Goal: Transaction & Acquisition: Purchase product/service

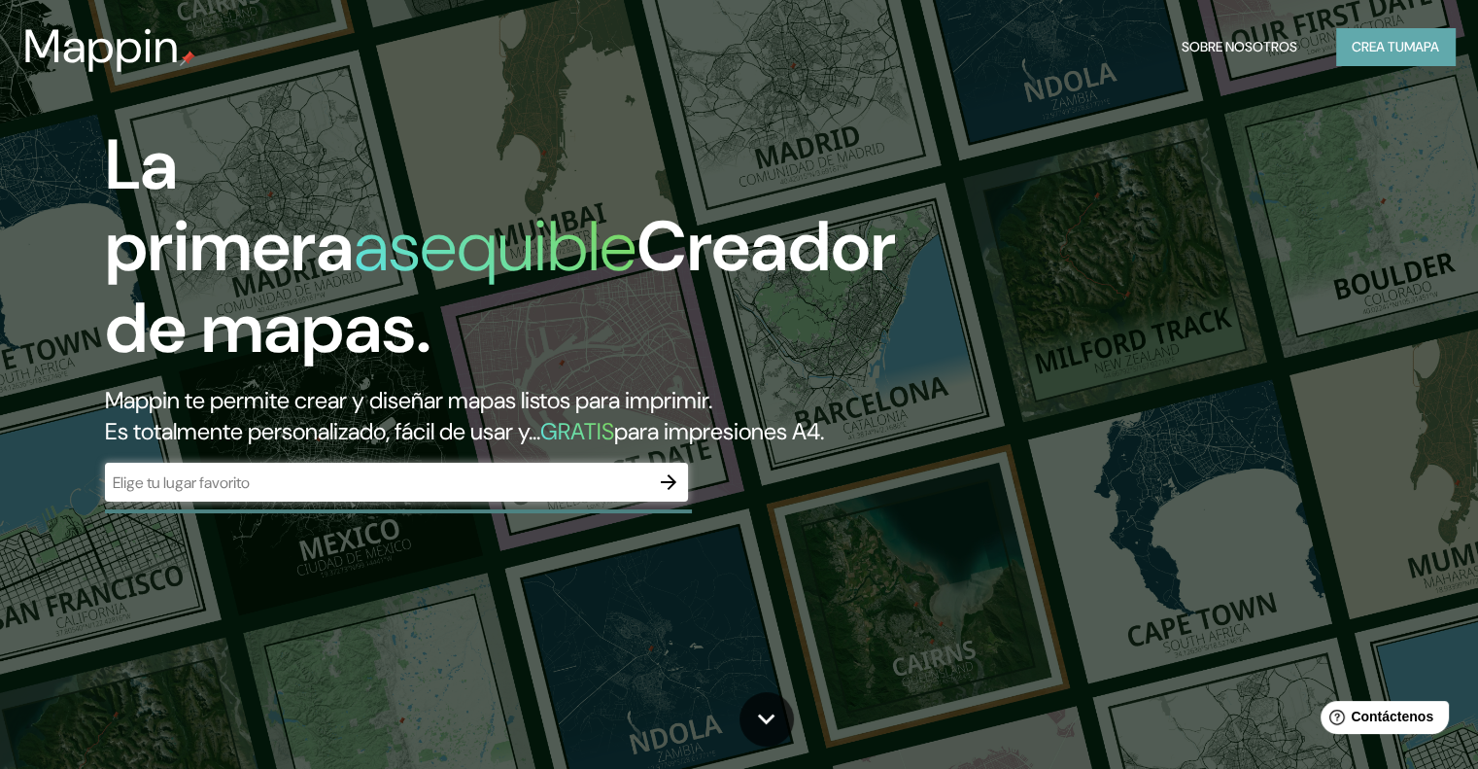
click at [1427, 45] on font "mapa" at bounding box center [1422, 46] width 35 height 17
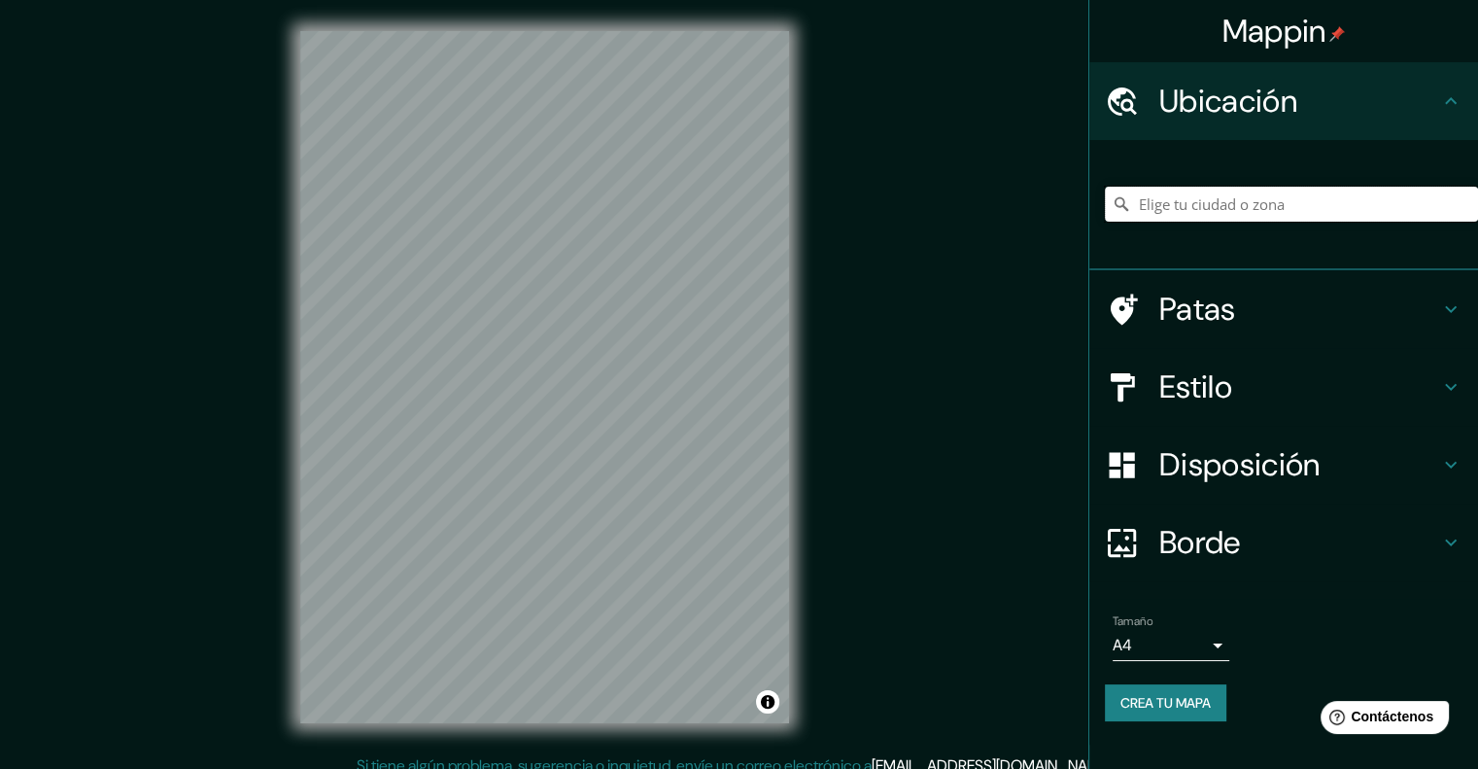
click at [1247, 203] on input "Elige tu ciudad o zona" at bounding box center [1291, 204] width 373 height 35
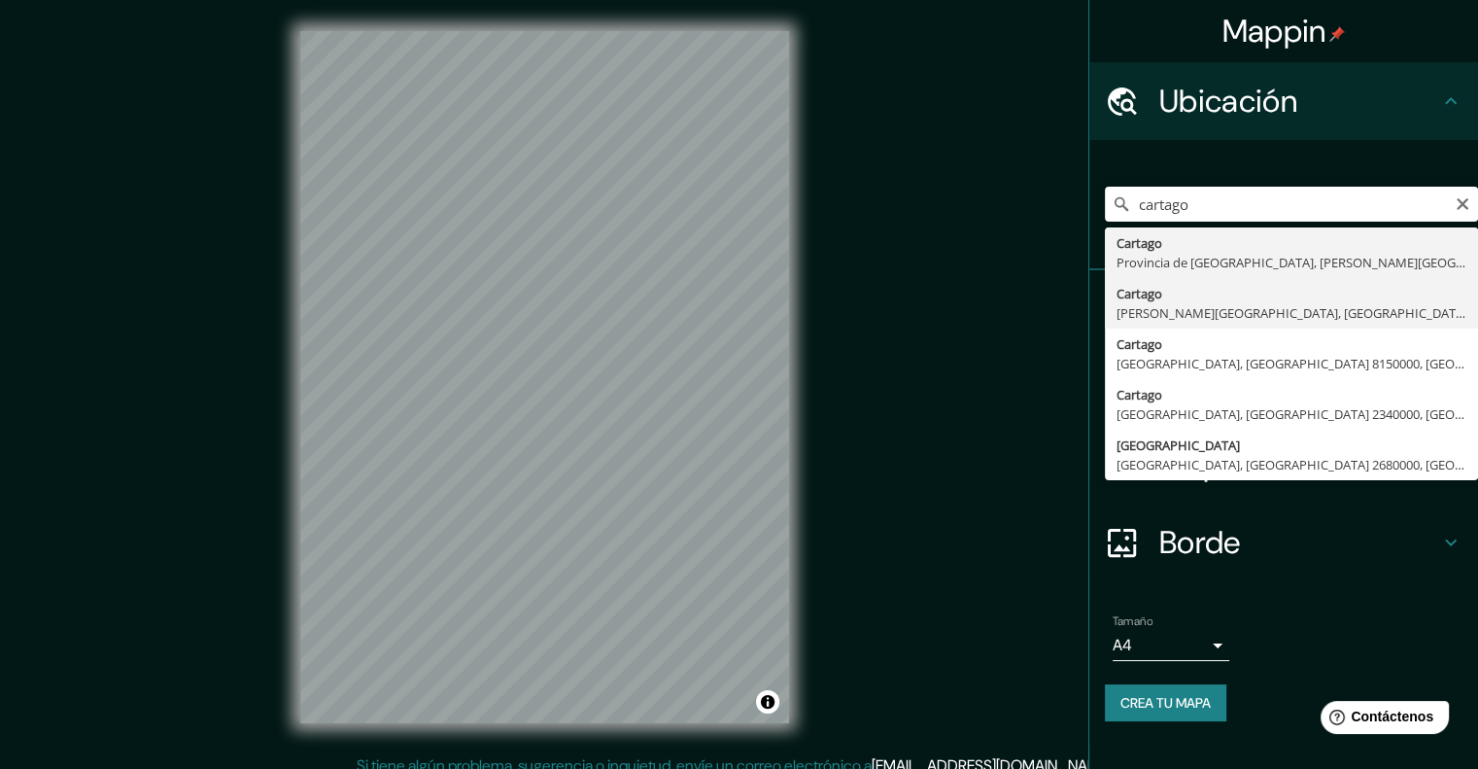
type input "Cartago, [PERSON_NAME][GEOGRAPHIC_DATA], [GEOGRAPHIC_DATA]"
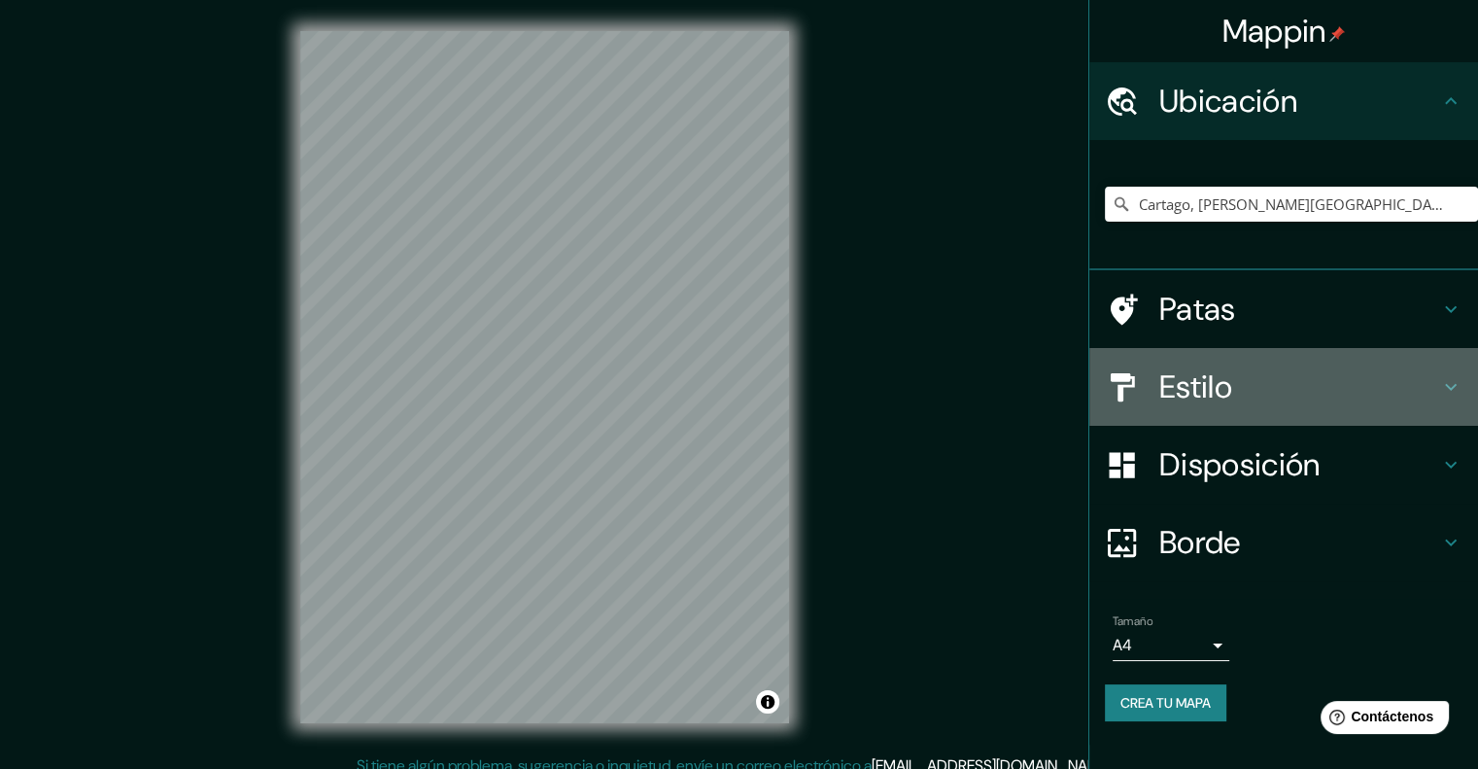
click at [1299, 382] on h4 "Estilo" at bounding box center [1300, 386] width 280 height 39
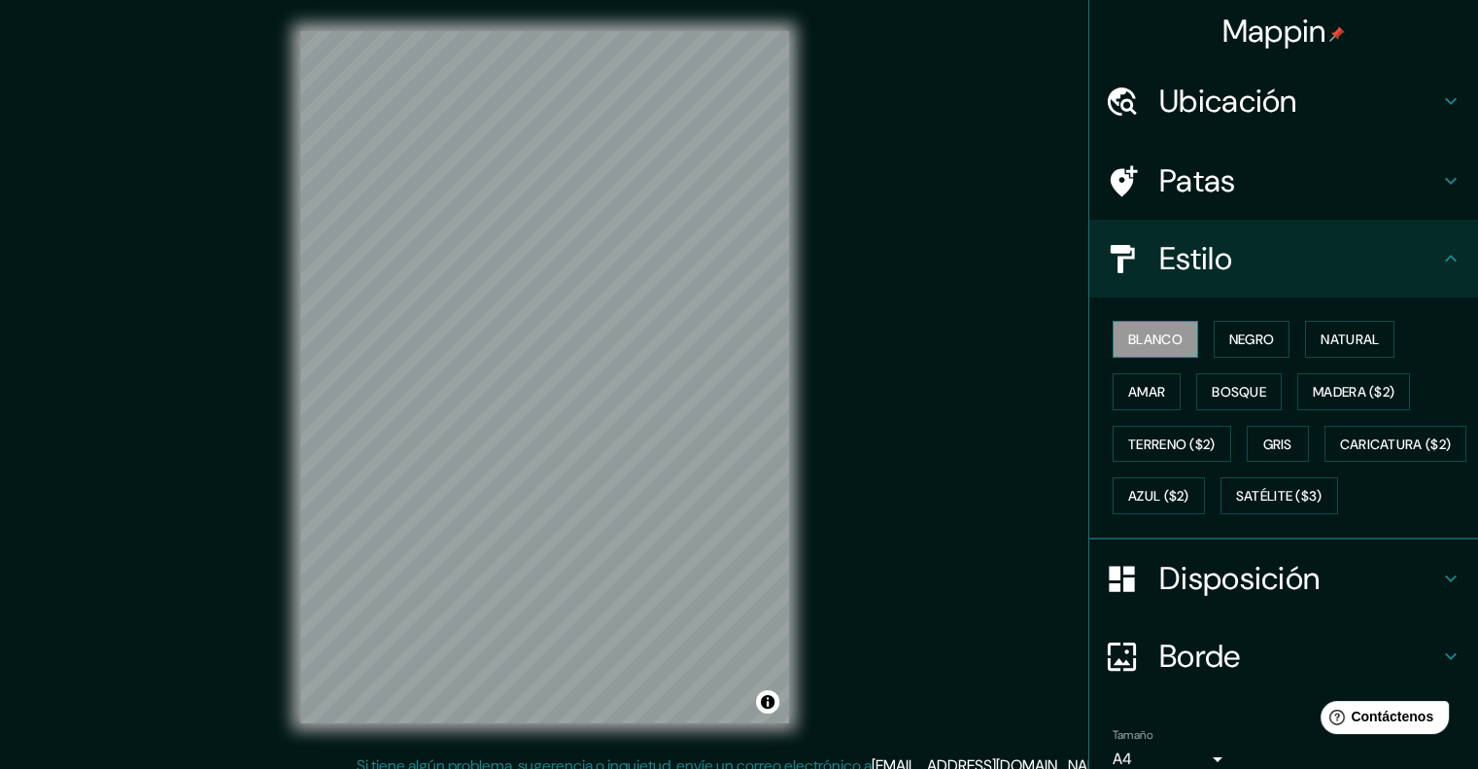
click at [1162, 345] on font "Blanco" at bounding box center [1155, 338] width 54 height 17
click at [1255, 336] on font "Negro" at bounding box center [1253, 338] width 46 height 17
click at [818, 555] on div "© Mapbox © OpenStreetMap Improve this map" at bounding box center [544, 377] width 551 height 754
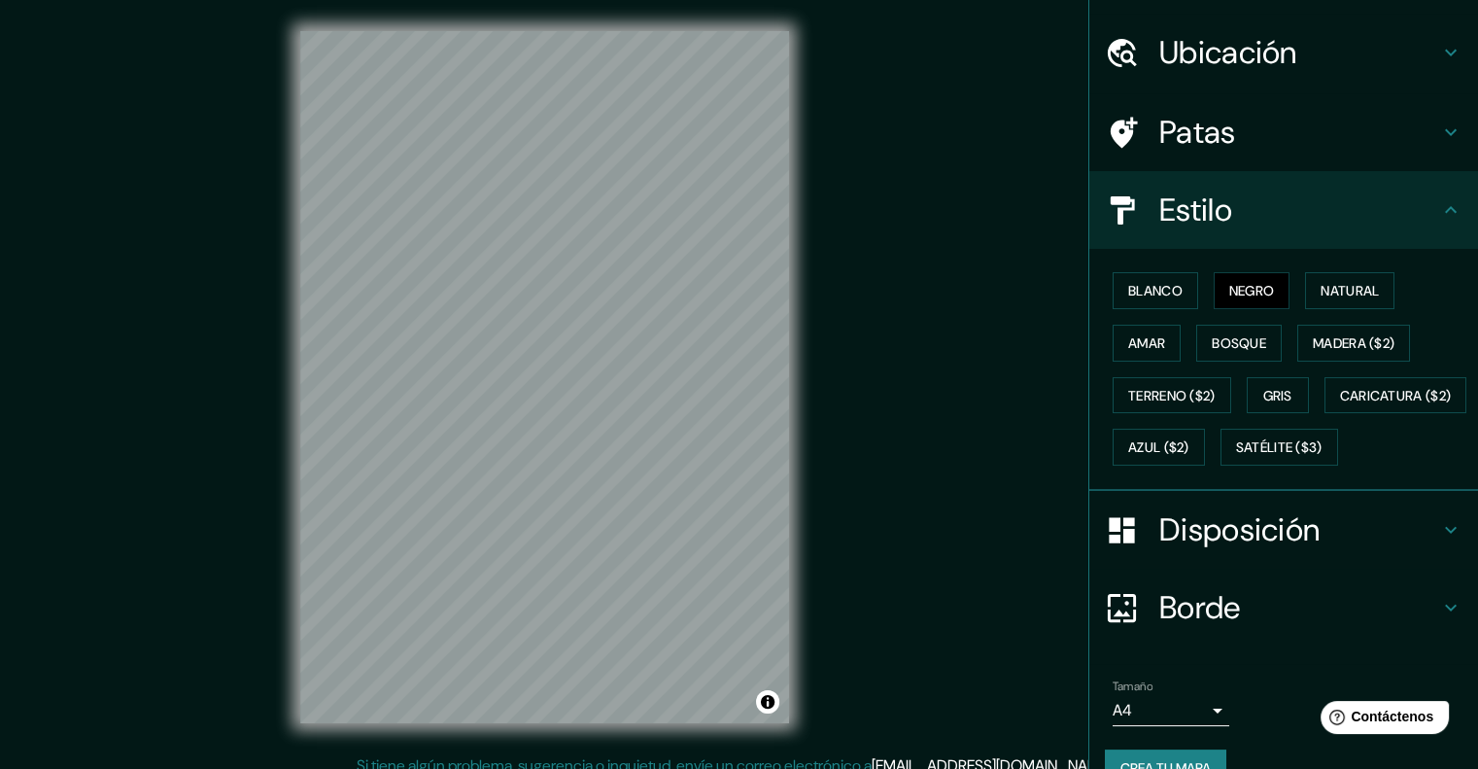
scroll to position [136, 0]
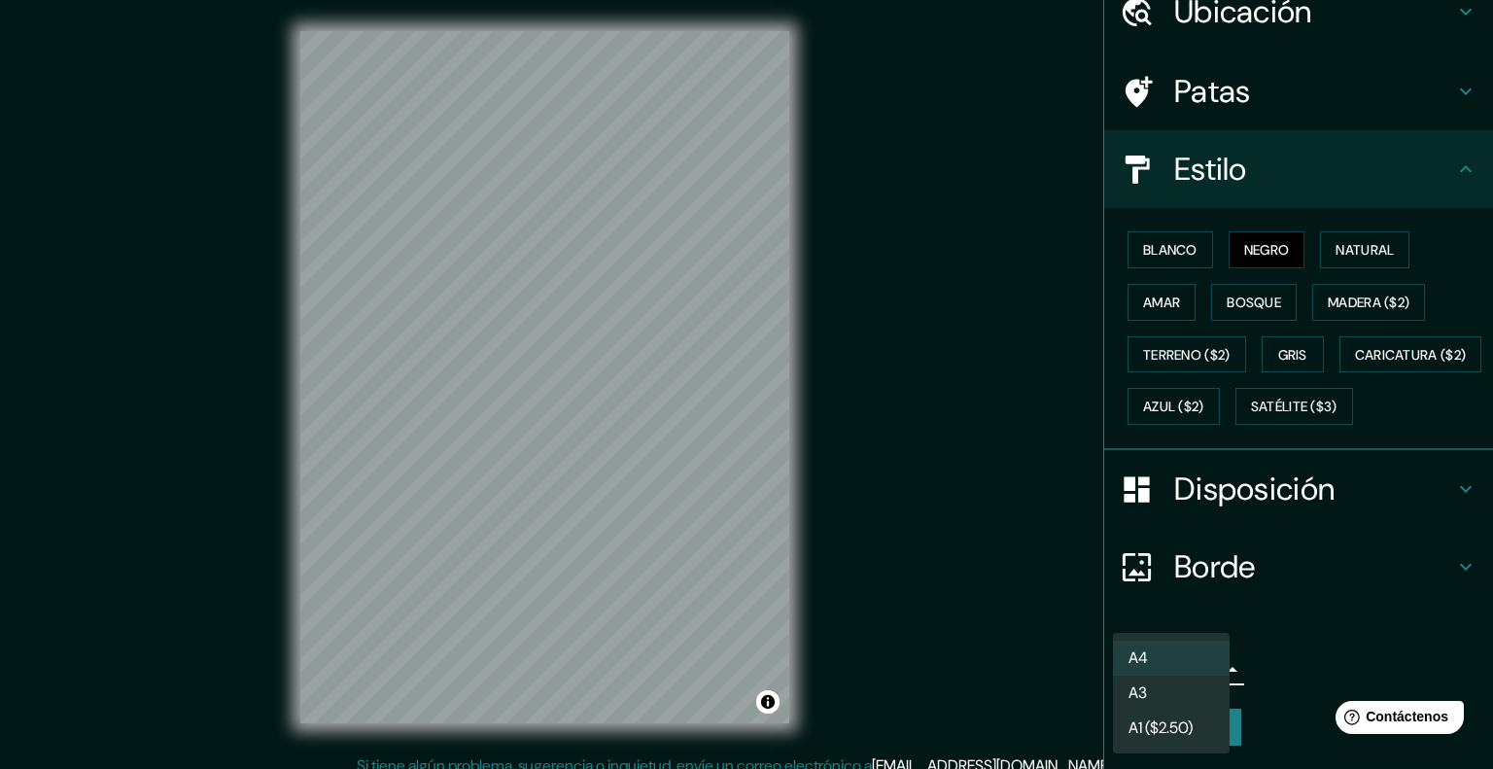
click at [1199, 666] on body "Mappin Ubicación Cartago, [PERSON_NAME][GEOGRAPHIC_DATA], [GEOGRAPHIC_DATA] Pat…" at bounding box center [746, 384] width 1493 height 769
click at [1196, 699] on li "A3" at bounding box center [1171, 694] width 117 height 36
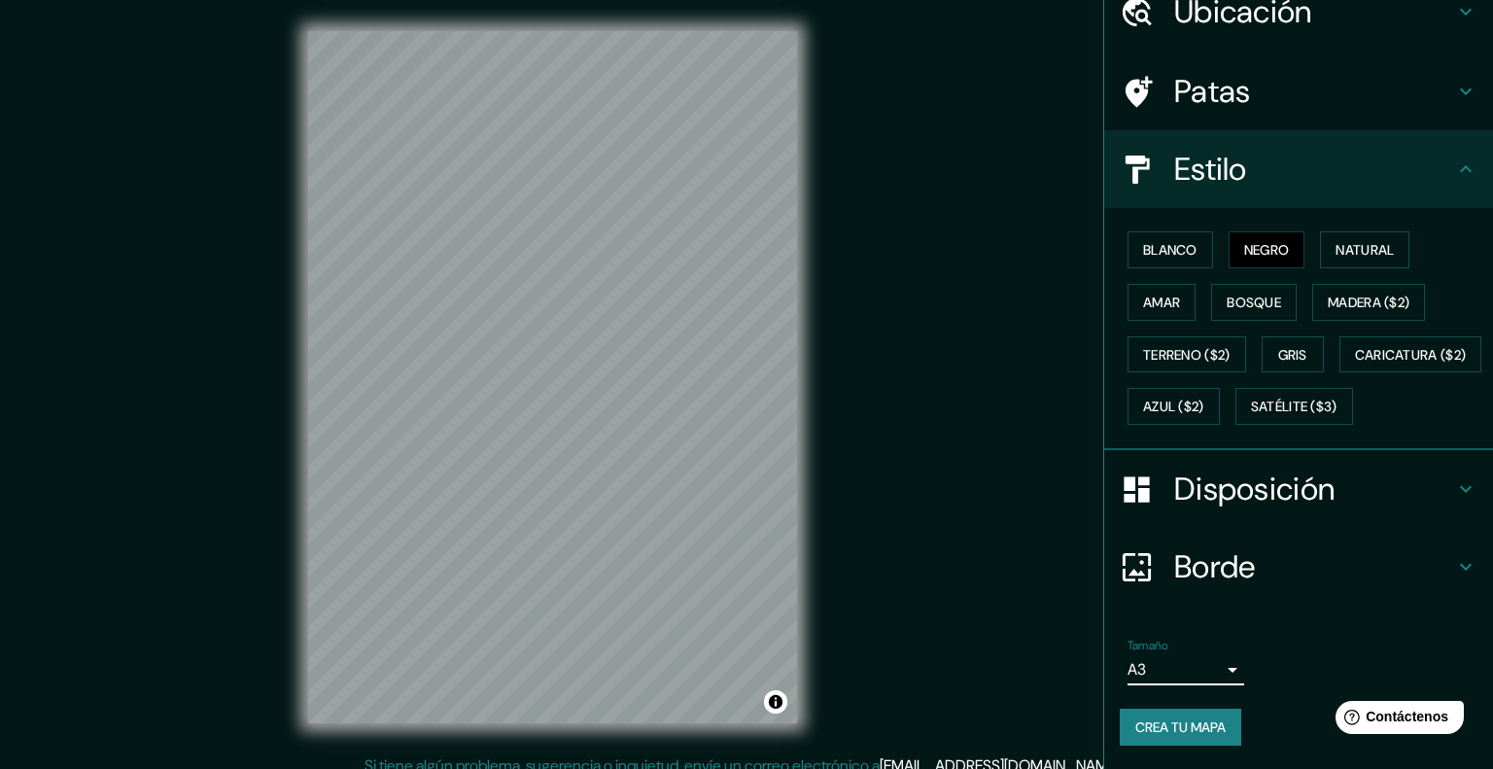
click at [1199, 666] on body "Mappin Ubicación Cartago, [PERSON_NAME][GEOGRAPHIC_DATA], [GEOGRAPHIC_DATA] Pat…" at bounding box center [746, 384] width 1493 height 769
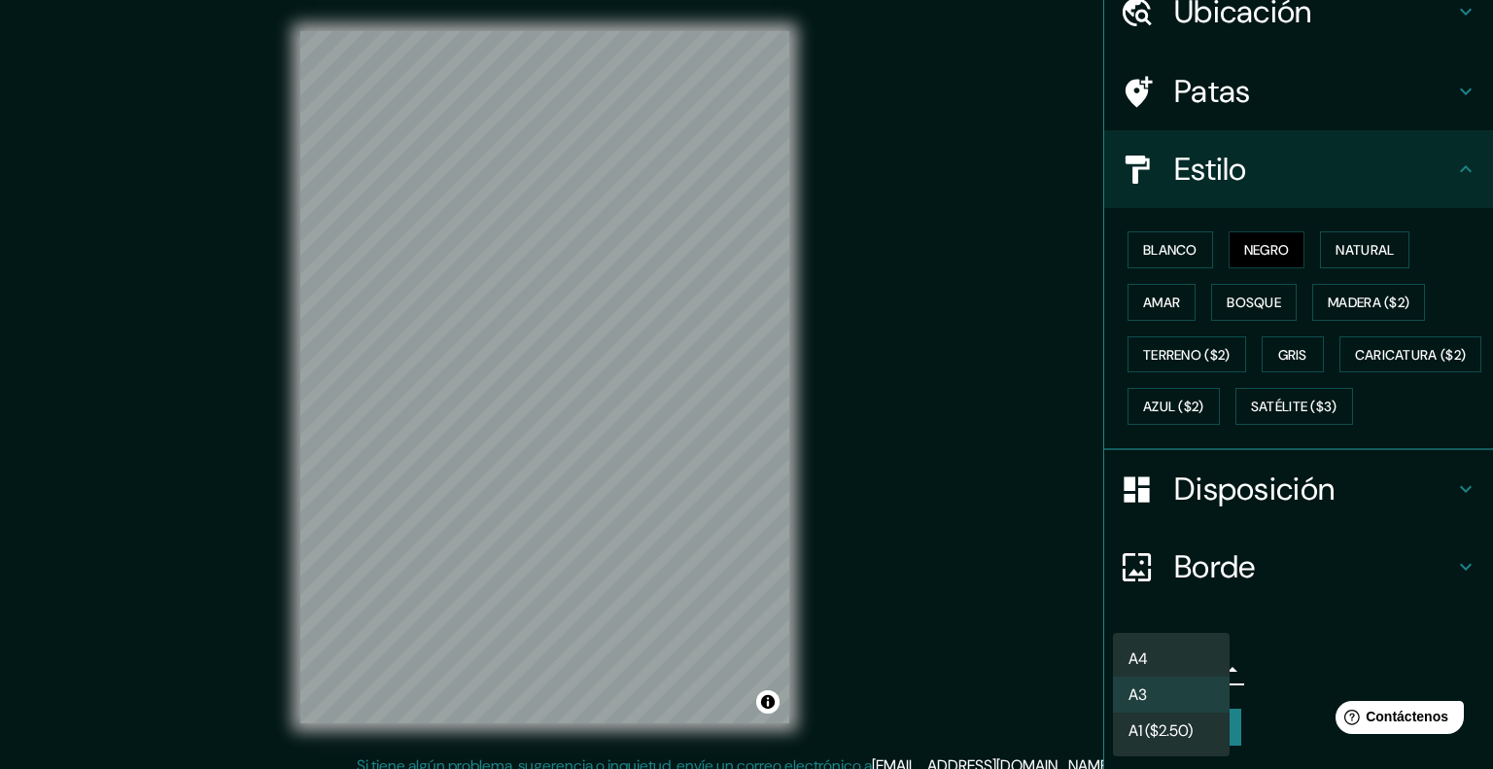
click at [1190, 642] on li "A4" at bounding box center [1171, 659] width 117 height 36
type input "single"
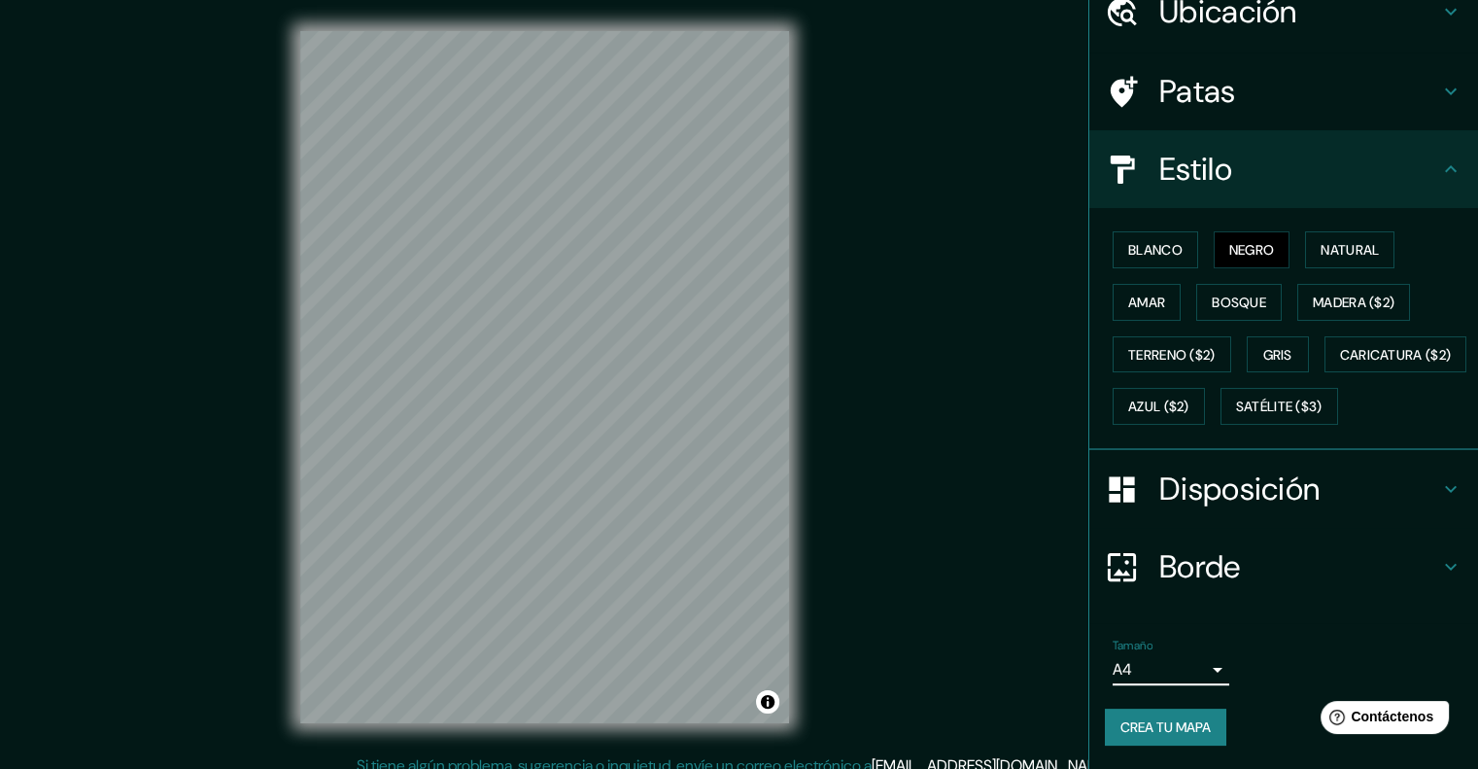
click at [1341, 541] on div "Borde" at bounding box center [1284, 567] width 389 height 78
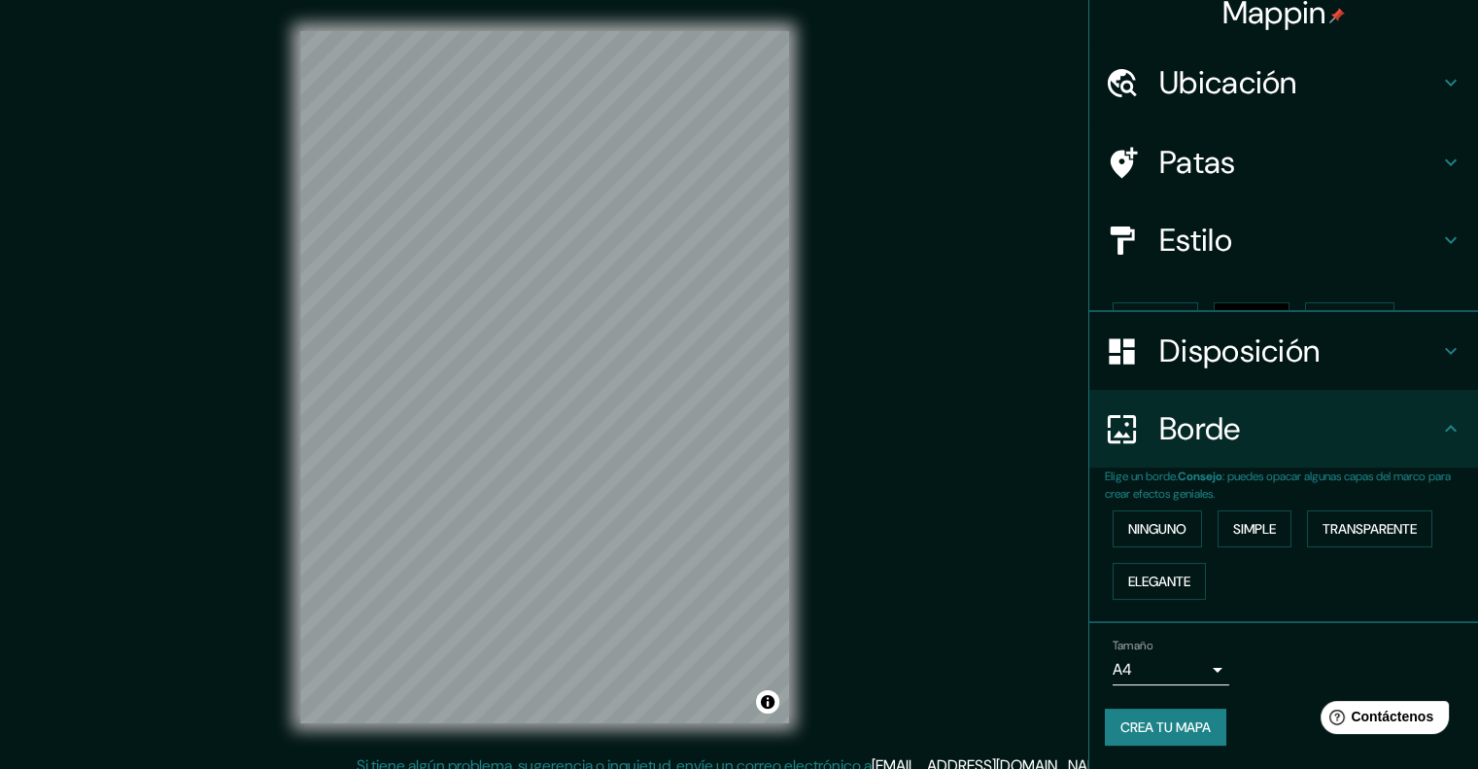
scroll to position [0, 0]
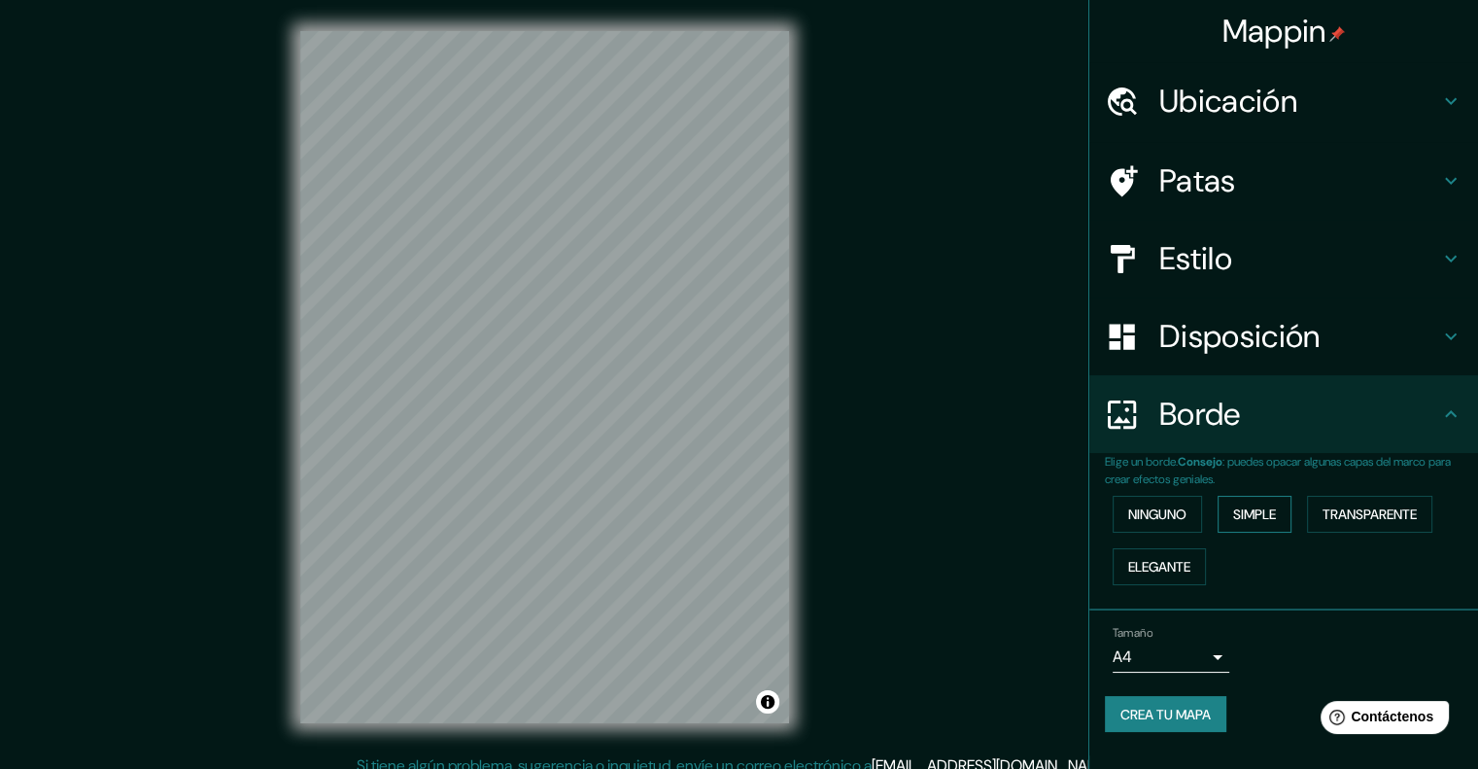
click at [1272, 516] on font "Simple" at bounding box center [1254, 513] width 43 height 17
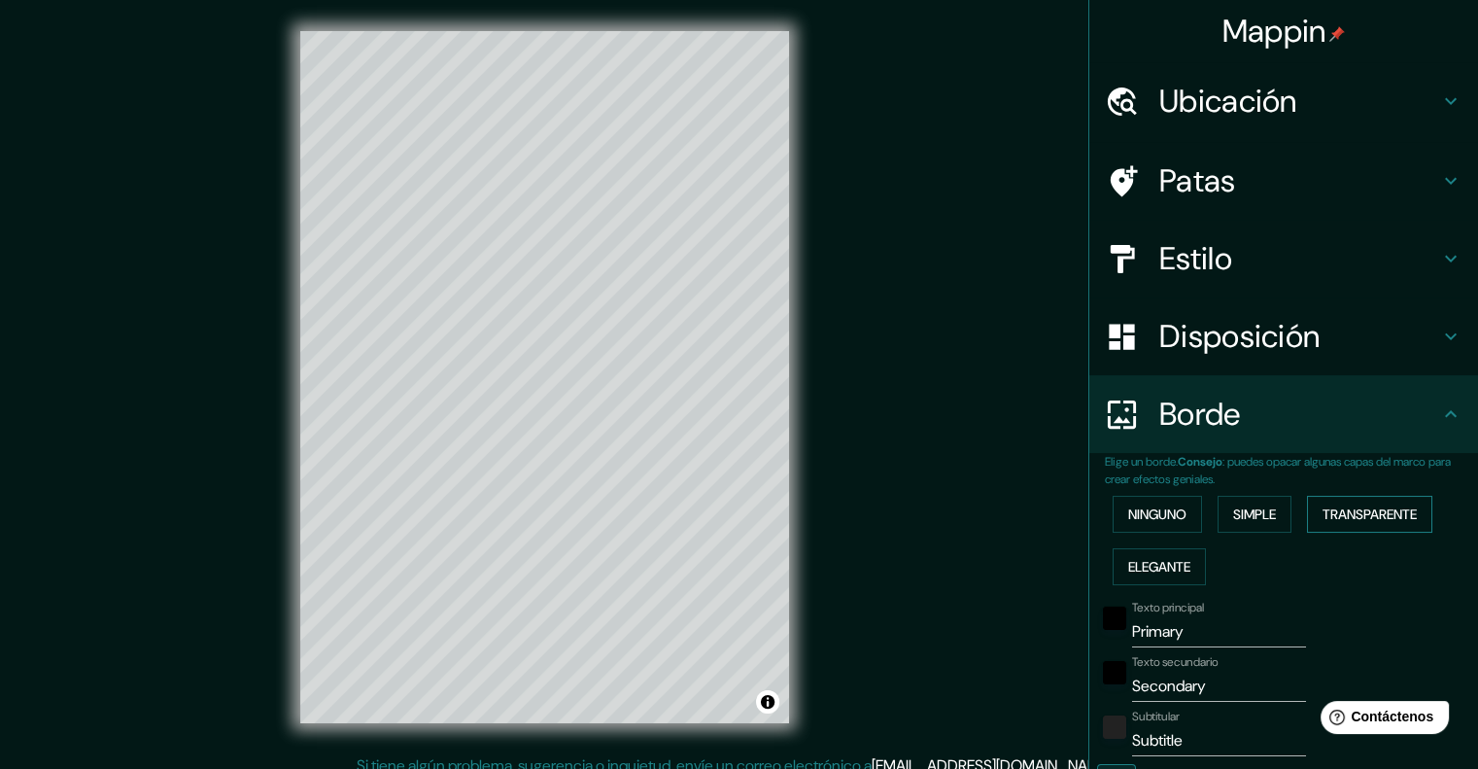
click at [1392, 517] on font "Transparente" at bounding box center [1370, 513] width 94 height 17
click at [1162, 529] on button "Ninguno" at bounding box center [1157, 514] width 89 height 37
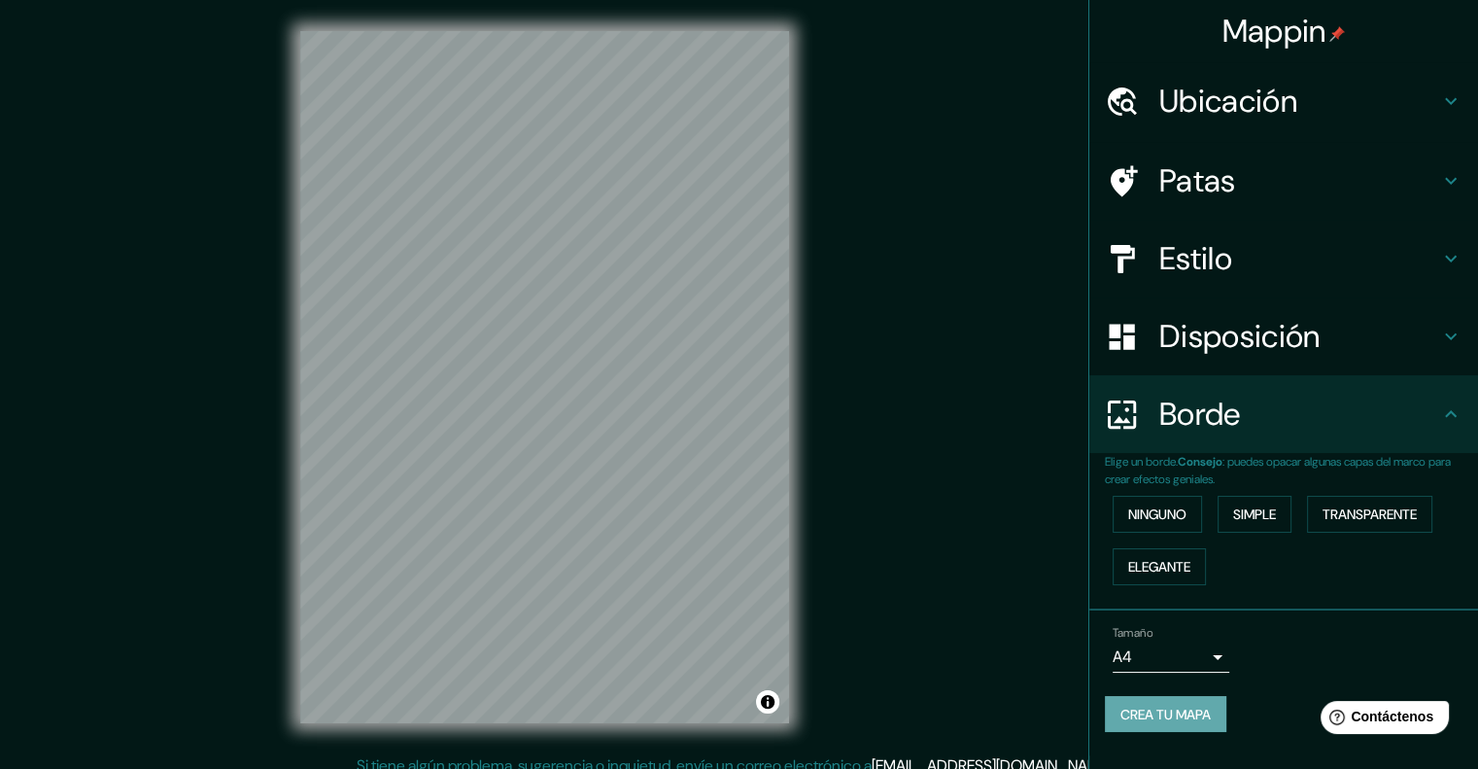
click at [1175, 708] on font "Crea tu mapa" at bounding box center [1166, 714] width 90 height 17
